Goal: Navigation & Orientation: Find specific page/section

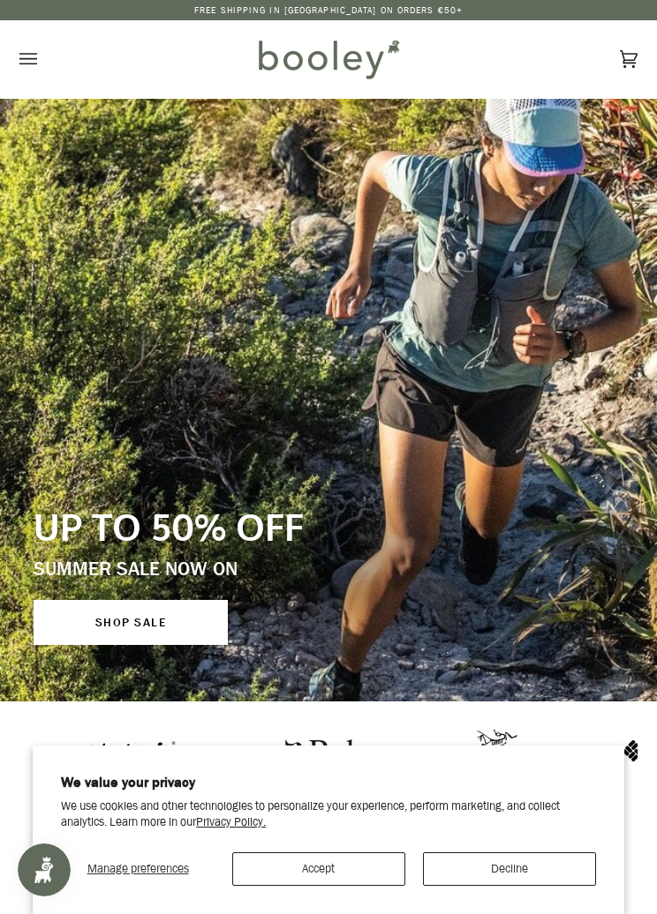
click at [42, 65] on button "Open menu" at bounding box center [45, 59] width 53 height 78
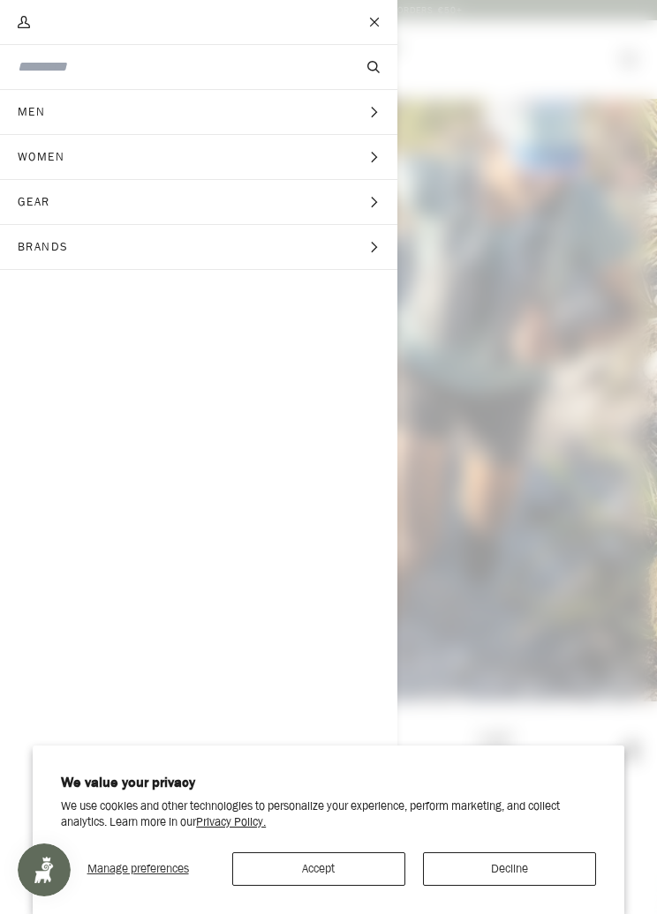
click at [154, 112] on button "Men Expand menu" at bounding box center [198, 112] width 397 height 45
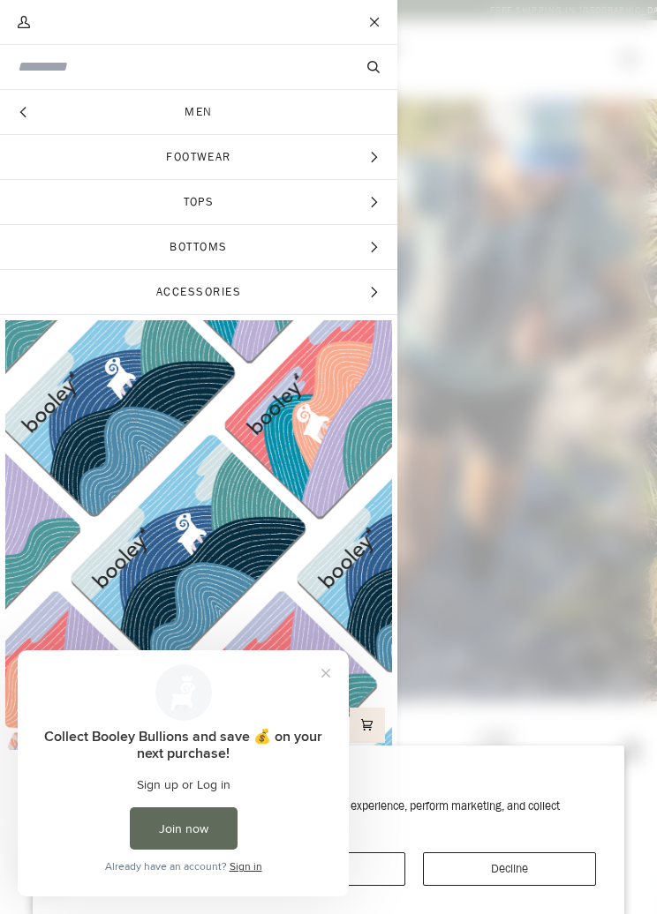
click at [332, 288] on span "Accessories" at bounding box center [198, 292] width 397 height 44
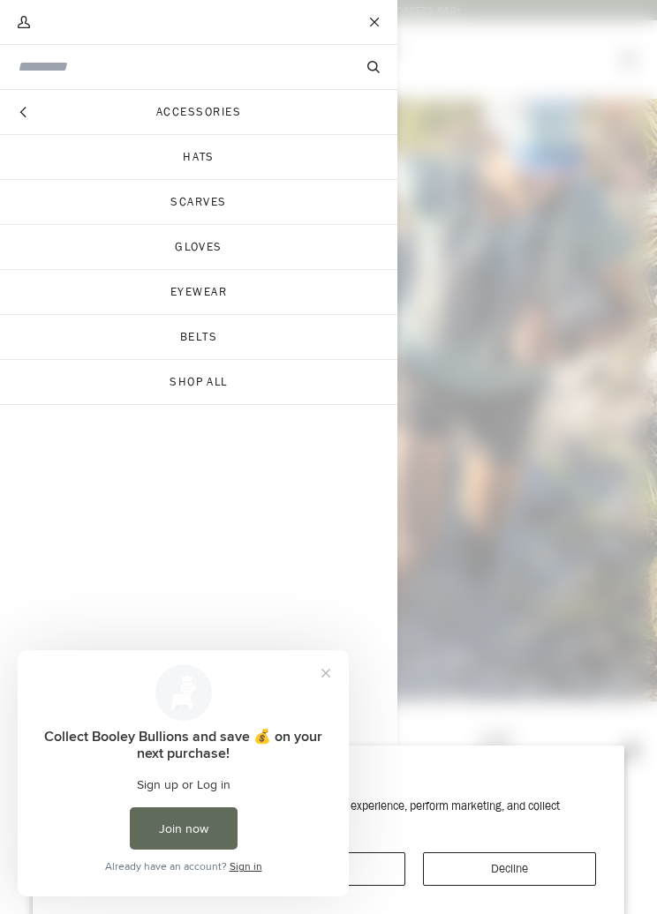
click at [281, 395] on link "Shop All" at bounding box center [198, 382] width 397 height 44
click at [34, 113] on button "Hide menu" at bounding box center [22, 112] width 44 height 44
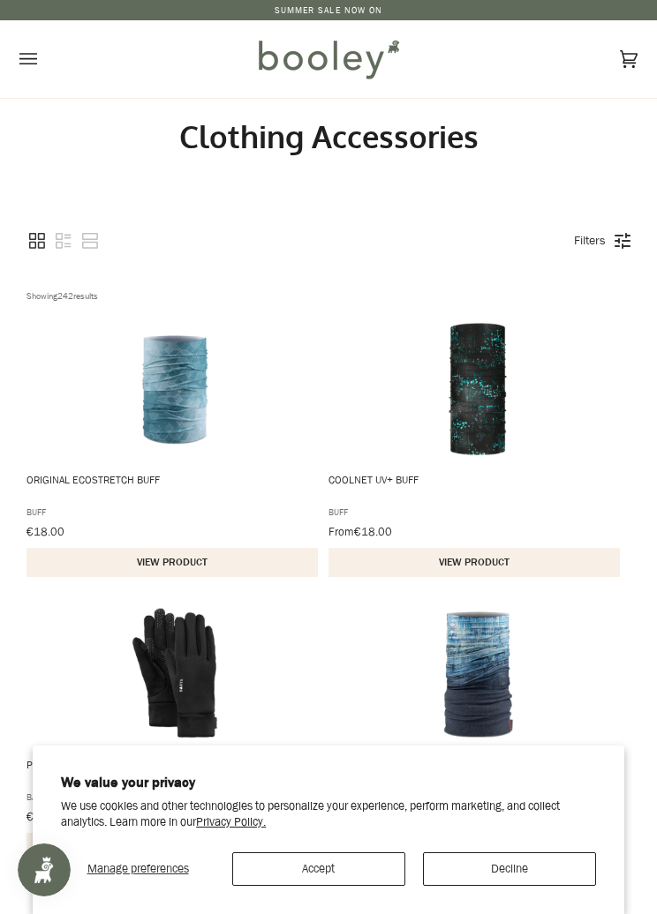
click at [27, 61] on icon "Open menu" at bounding box center [28, 59] width 18 height 26
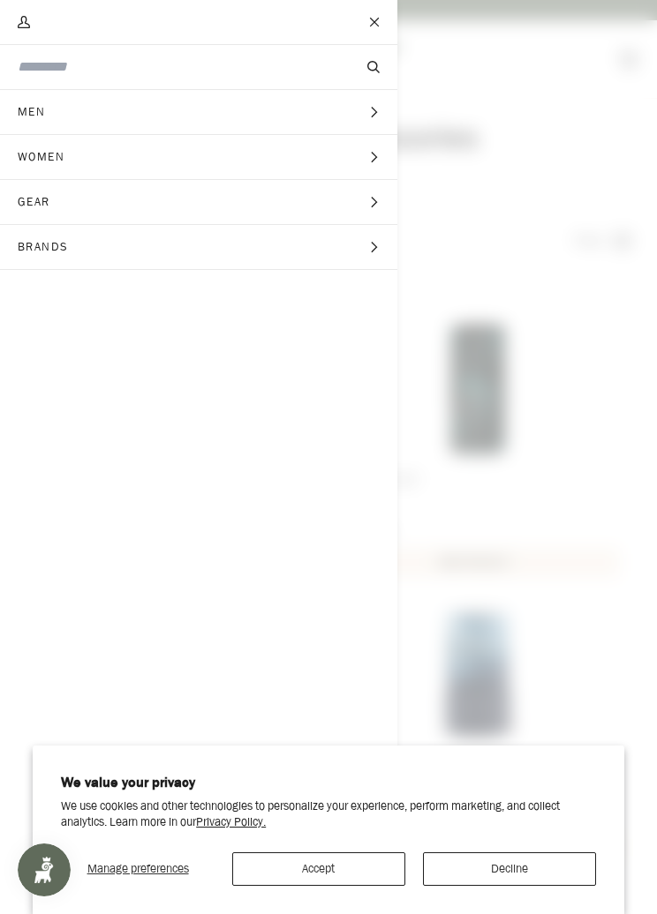
click at [79, 110] on button "Men Expand menu" at bounding box center [198, 112] width 397 height 45
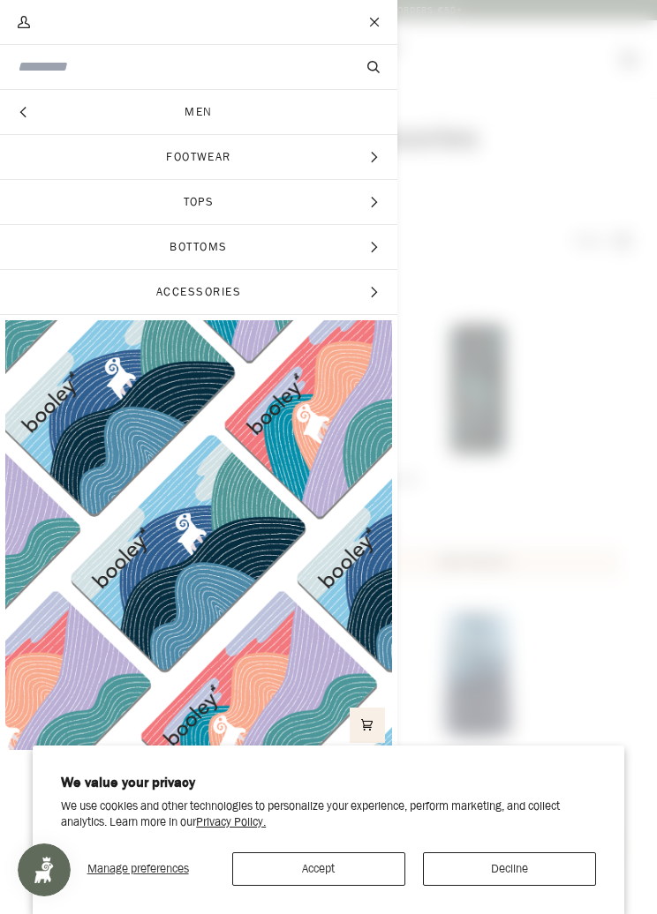
click at [26, 109] on icon "Main menu" at bounding box center [23, 112] width 11 height 11
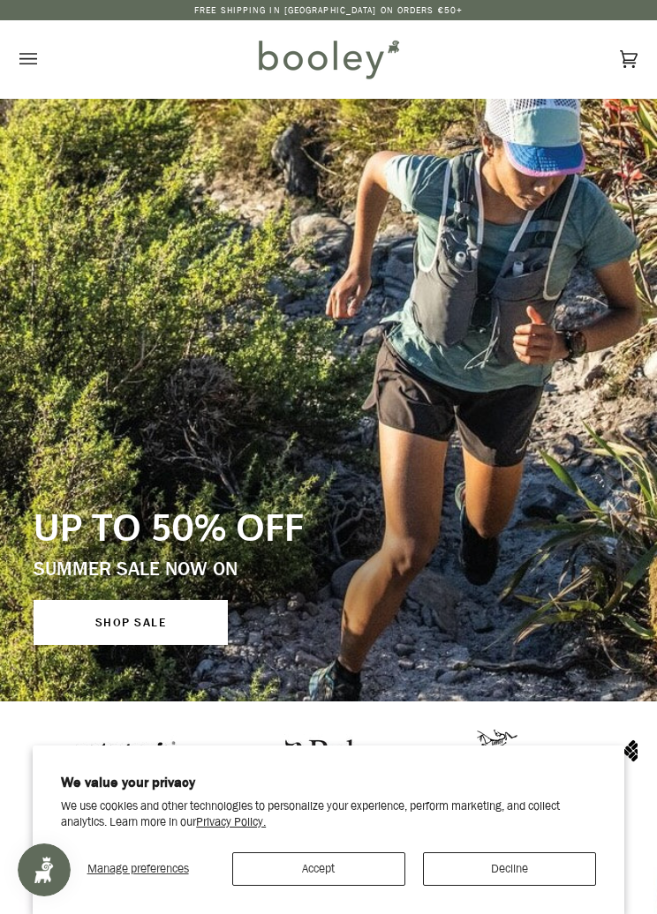
click at [19, 62] on icon "Open menu" at bounding box center [28, 59] width 18 height 26
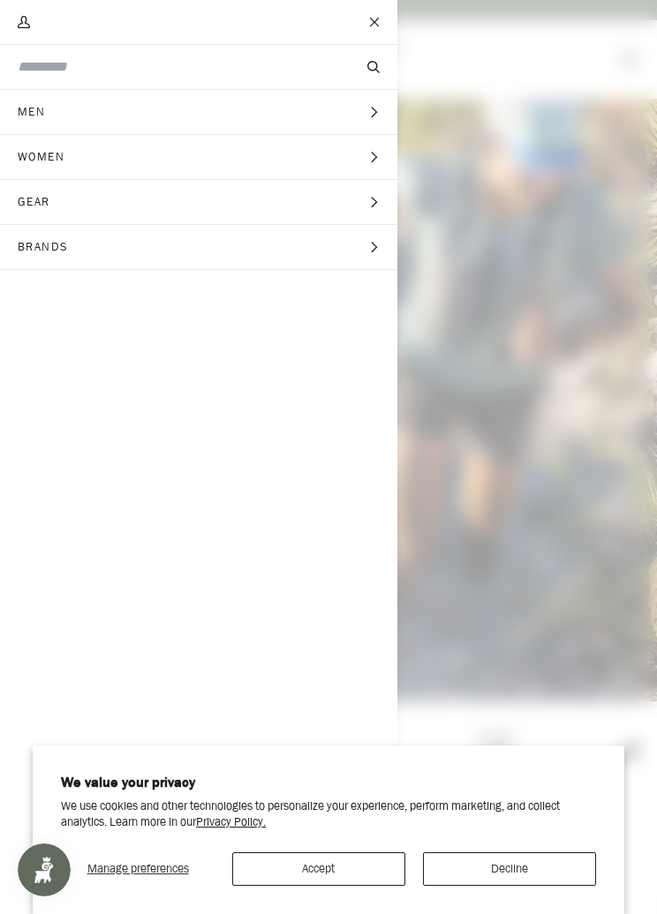
click at [152, 115] on button "Men Expand menu" at bounding box center [198, 112] width 397 height 45
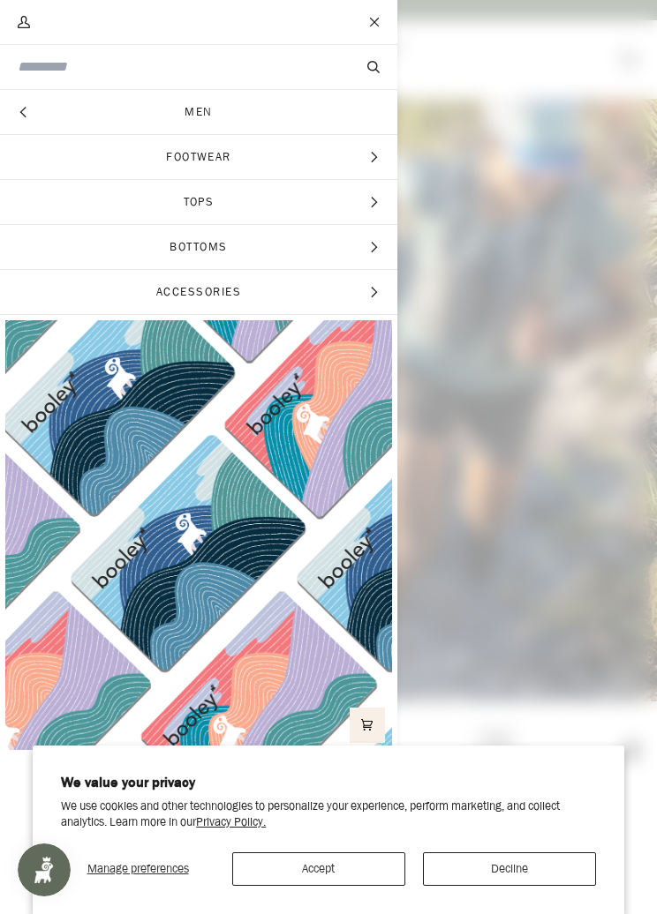
click at [12, 110] on button "Hide menu" at bounding box center [22, 112] width 44 height 44
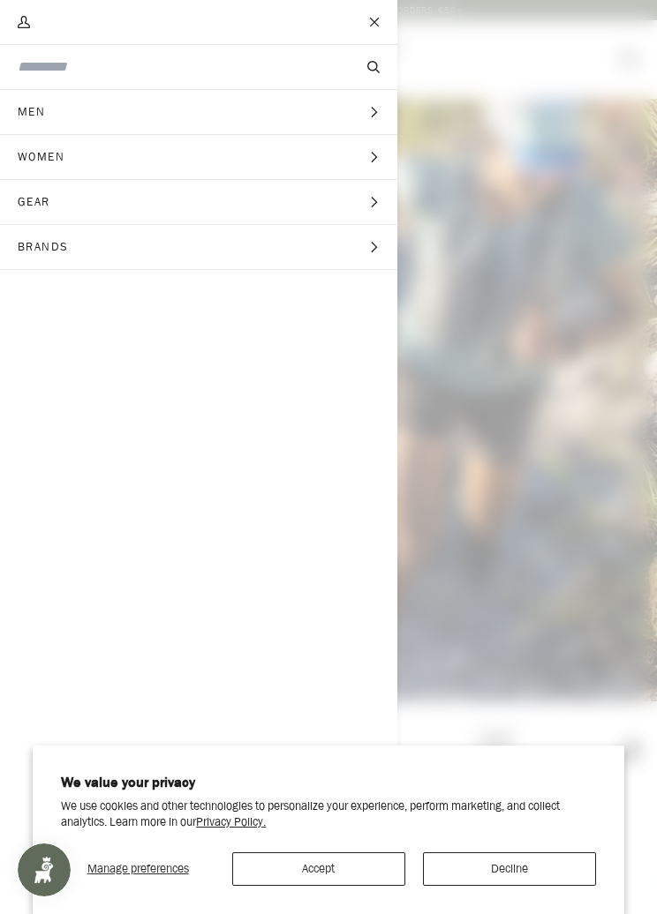
click at [133, 255] on button "Brands Expand menu" at bounding box center [198, 247] width 397 height 45
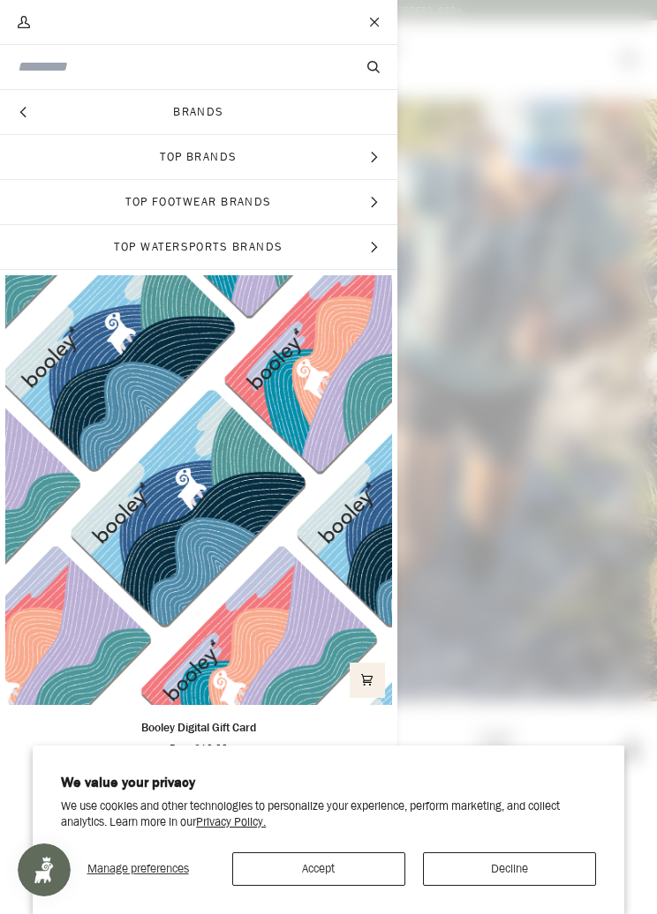
click at [279, 124] on link "Brands" at bounding box center [198, 112] width 397 height 44
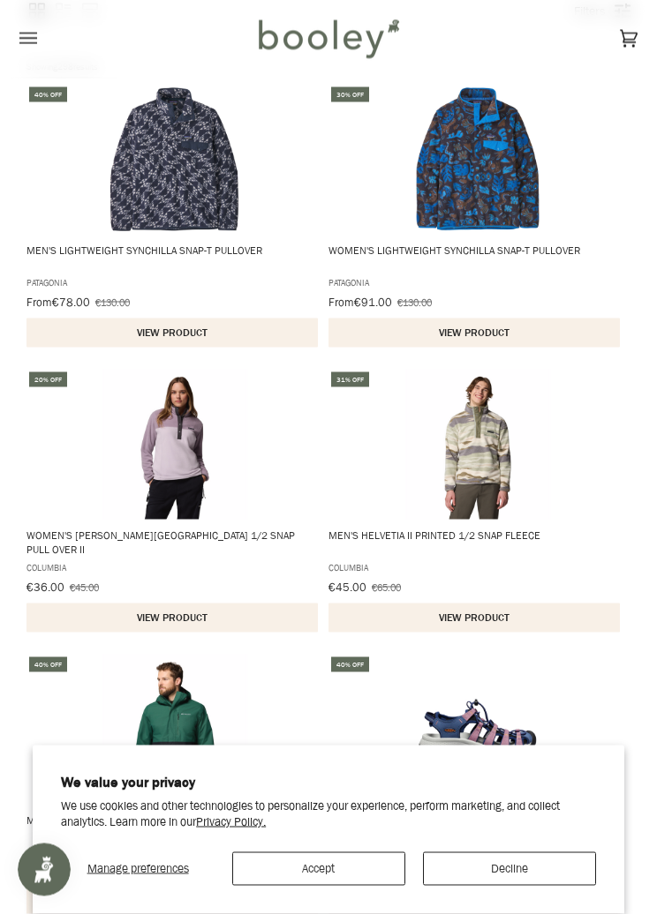
scroll to position [758, 0]
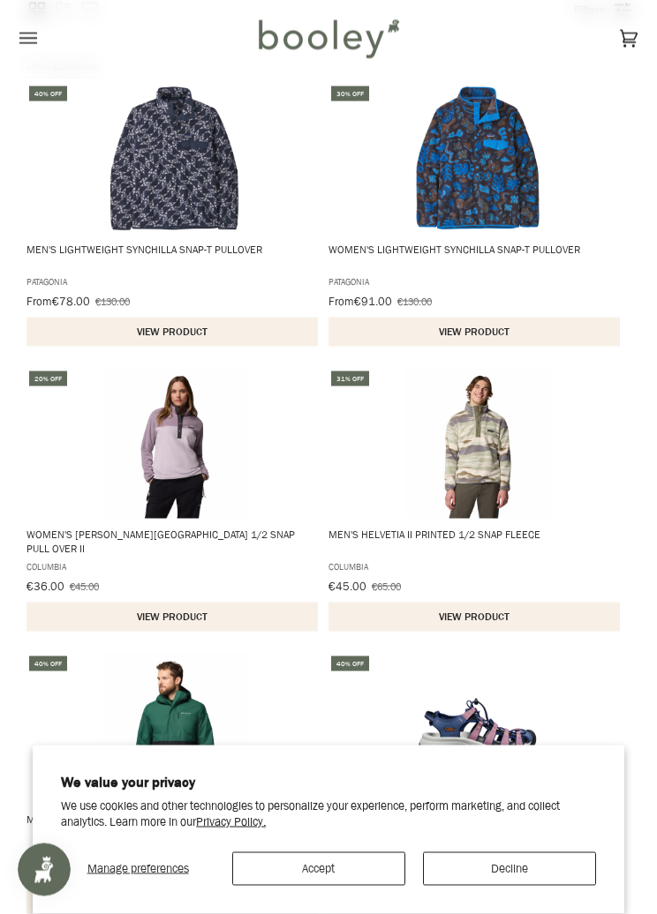
click at [340, 886] on button "Accept" at bounding box center [318, 870] width 173 height 34
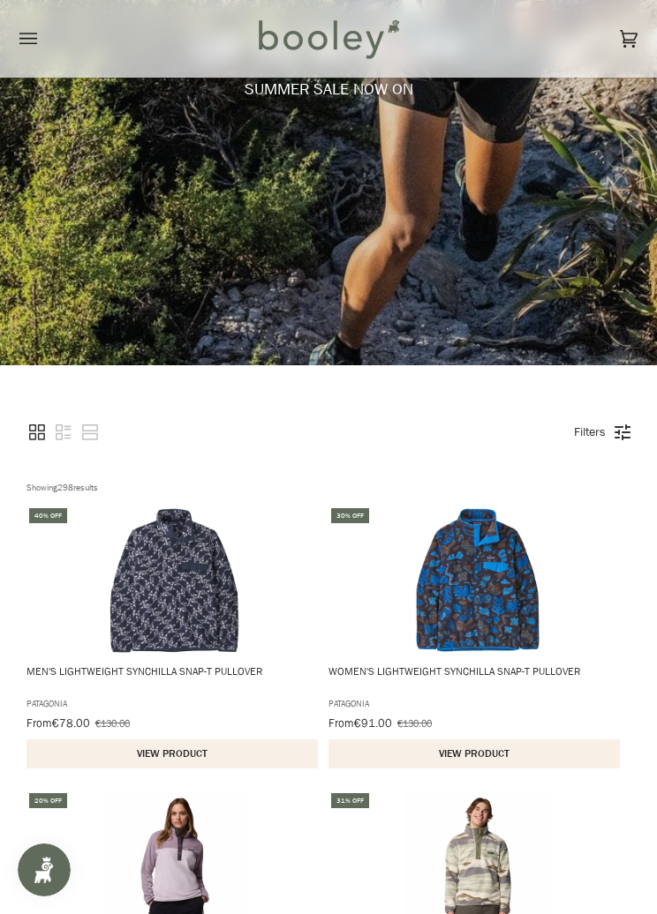
scroll to position [0, 0]
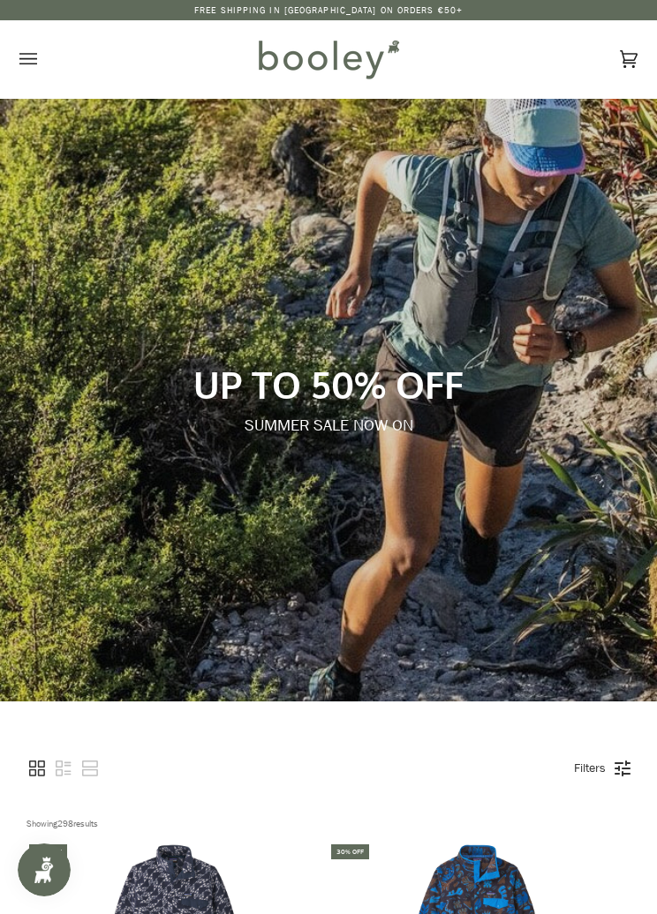
click at [64, 79] on button "Open menu" at bounding box center [45, 59] width 53 height 78
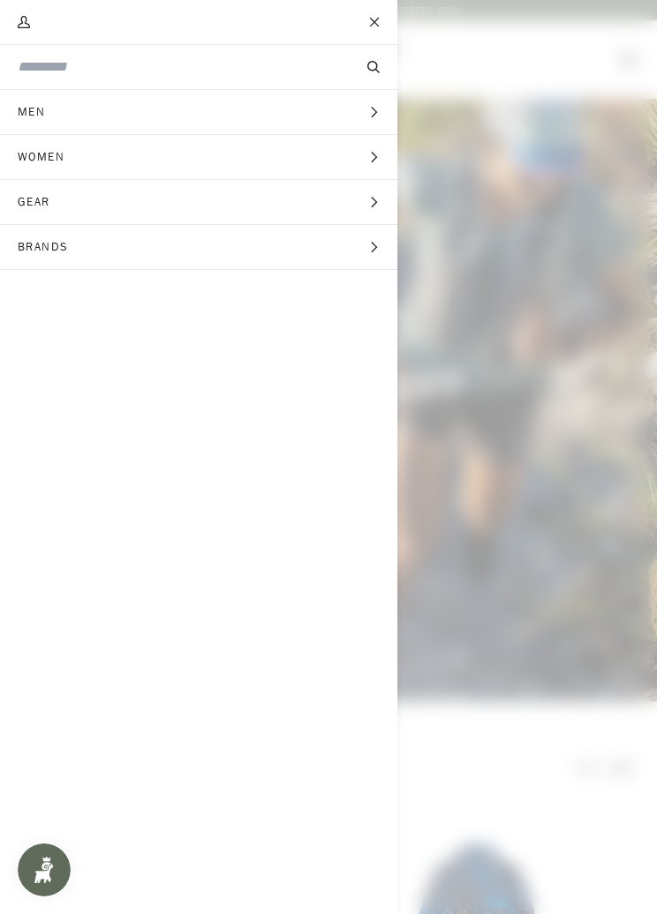
click at [162, 129] on button "Men Expand menu" at bounding box center [198, 112] width 397 height 45
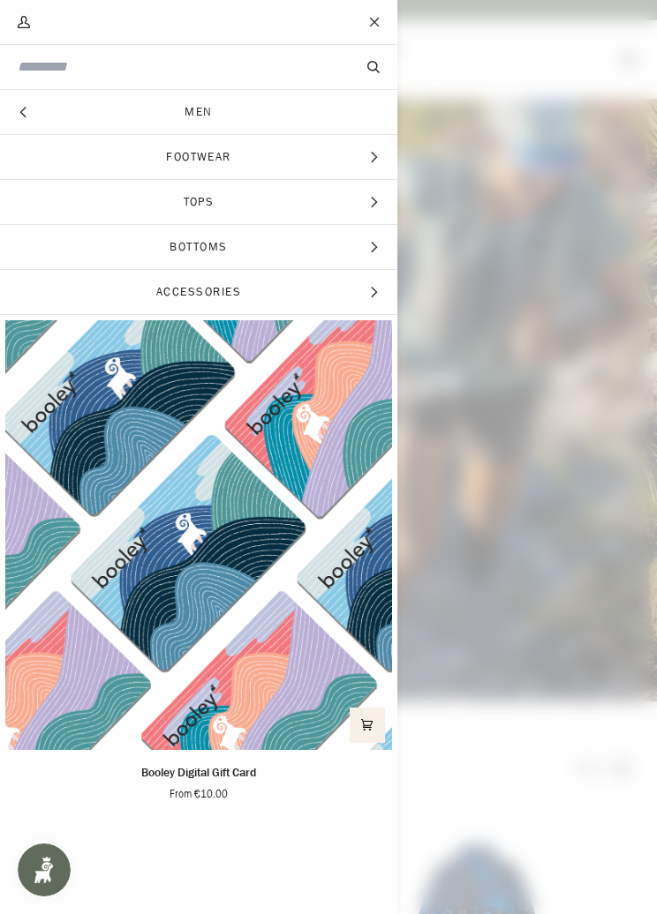
click at [275, 214] on span "Tops" at bounding box center [198, 202] width 397 height 44
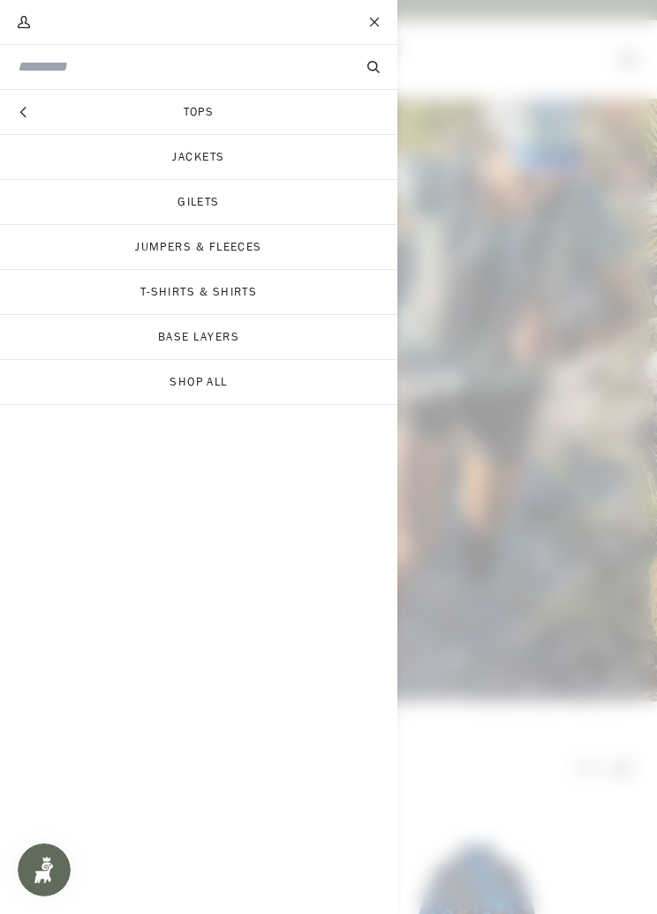
click at [293, 249] on link "Jumpers & Fleeces" at bounding box center [198, 247] width 397 height 44
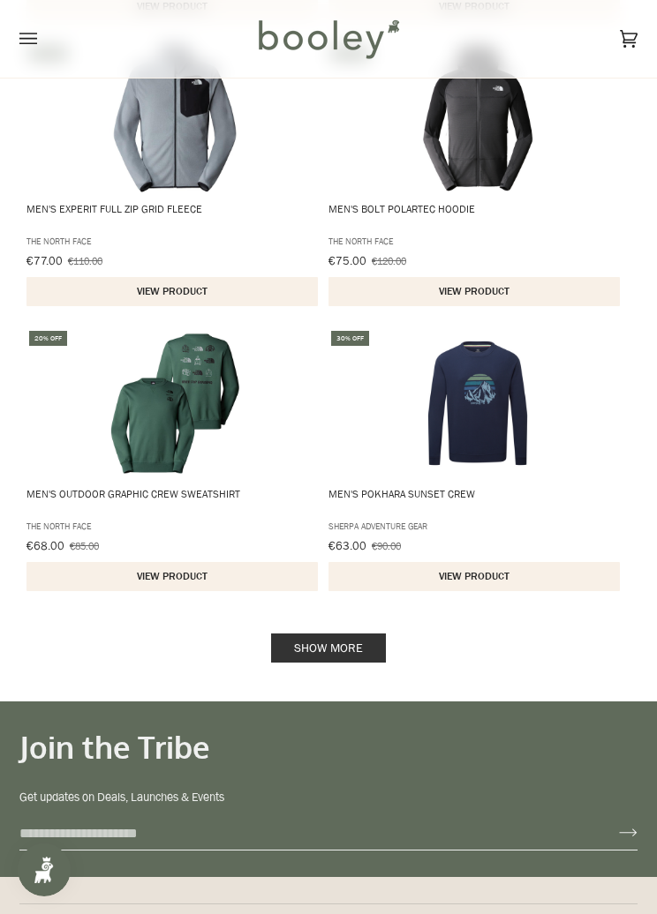
scroll to position [2581, 0]
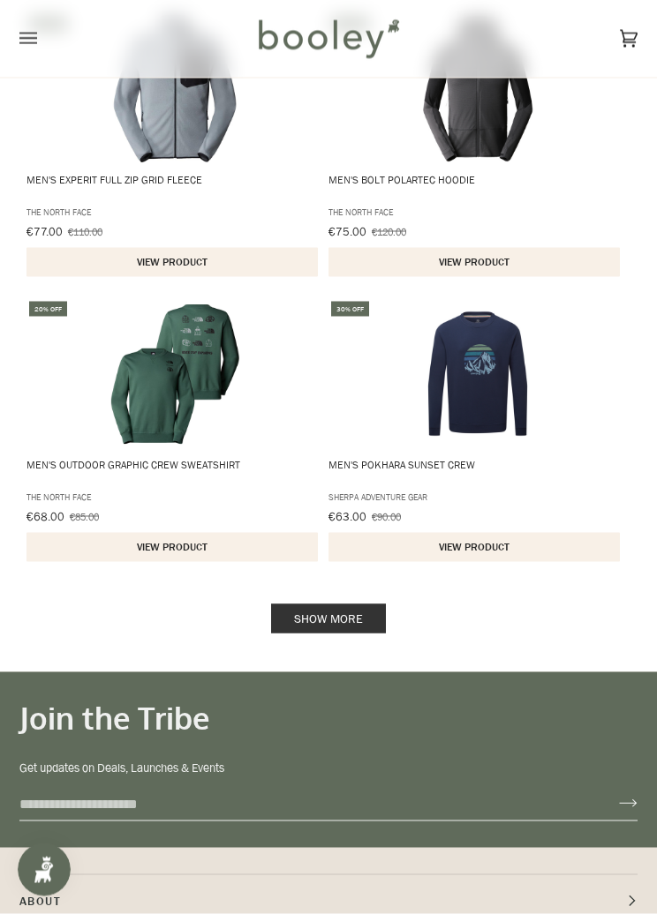
click at [356, 613] on link "Show more" at bounding box center [328, 619] width 115 height 29
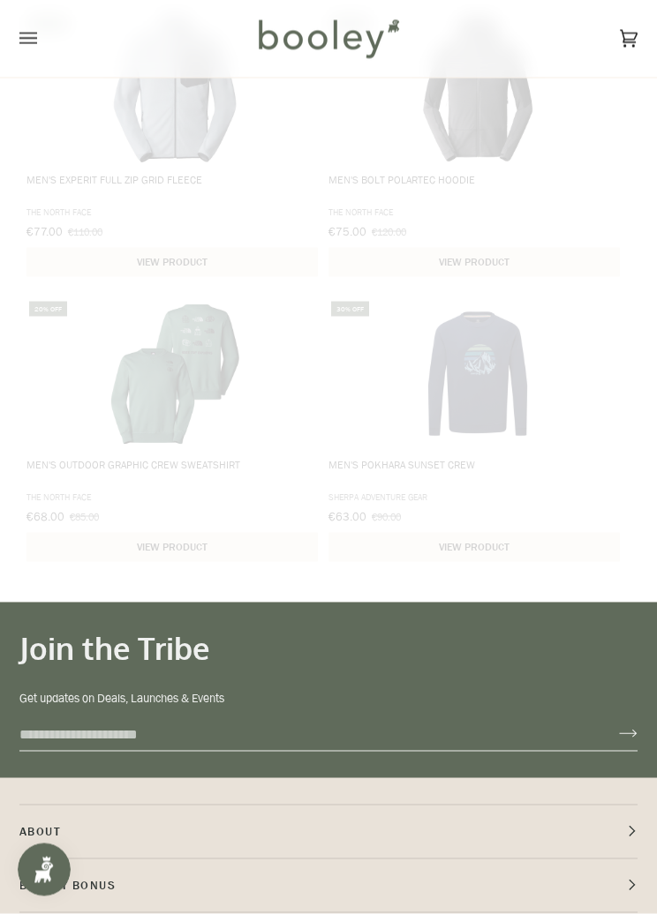
scroll to position [2582, 0]
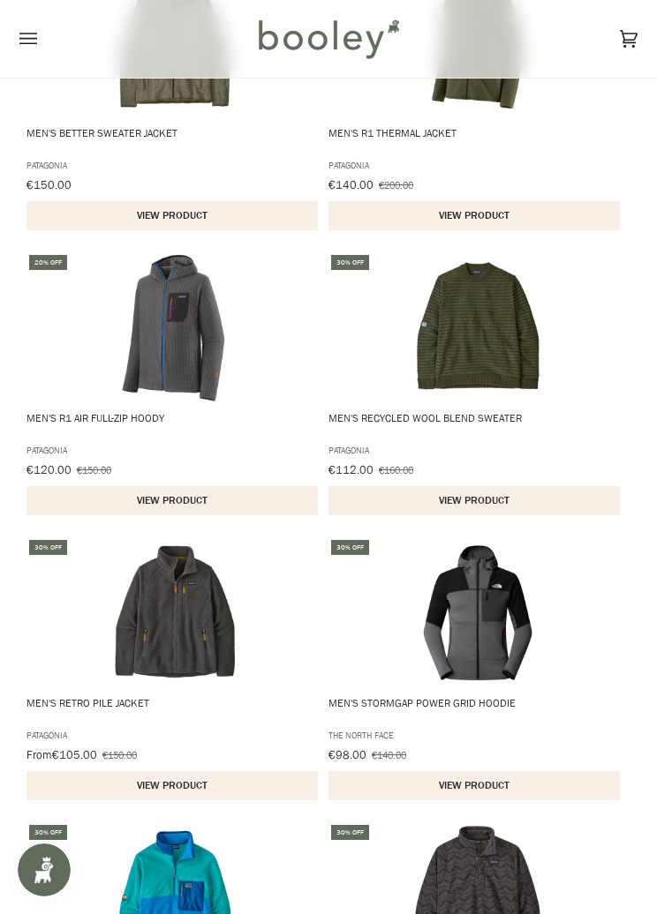
scroll to position [628, 0]
